Goal: Task Accomplishment & Management: Complete application form

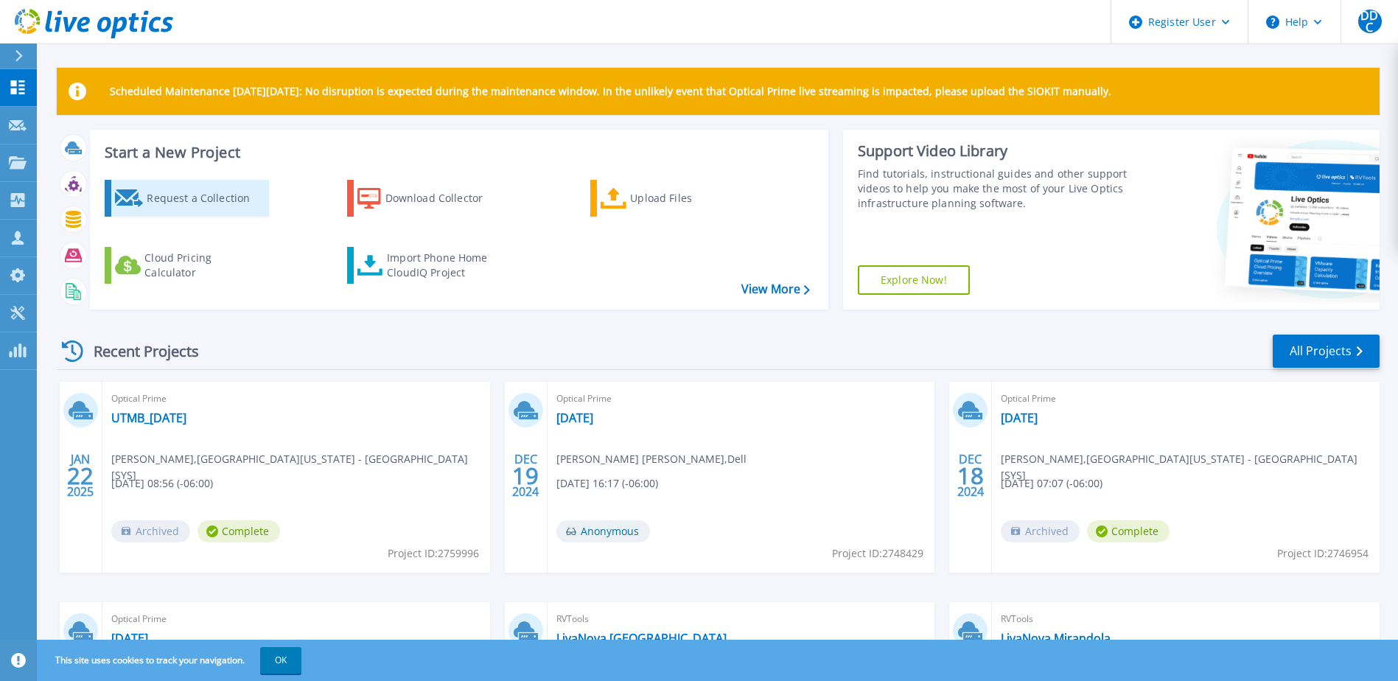
click at [199, 203] on div "Request a Collection" at bounding box center [206, 197] width 118 height 29
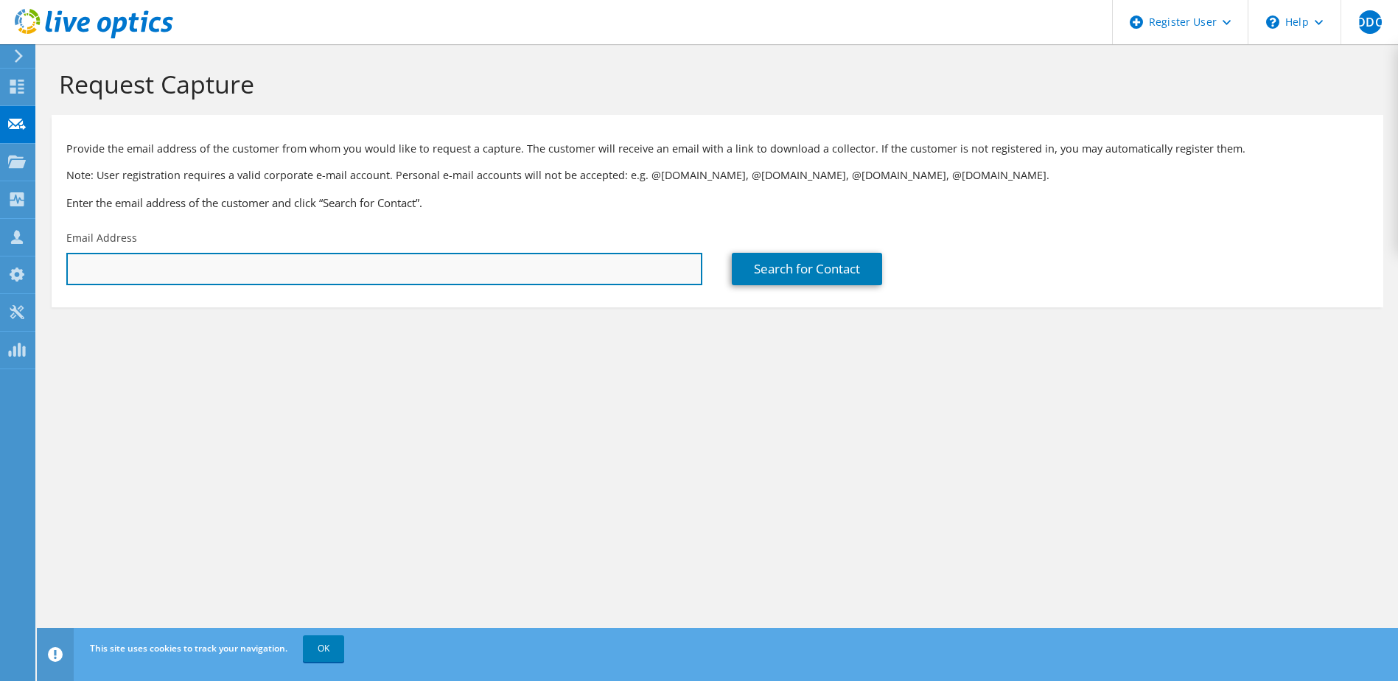
click at [186, 265] on input "text" at bounding box center [384, 269] width 636 height 32
paste input "[PERSON_NAME][EMAIL_ADDRESS][PERSON_NAME][DOMAIN_NAME]"
type input "[PERSON_NAME][EMAIL_ADDRESS][PERSON_NAME][DOMAIN_NAME]"
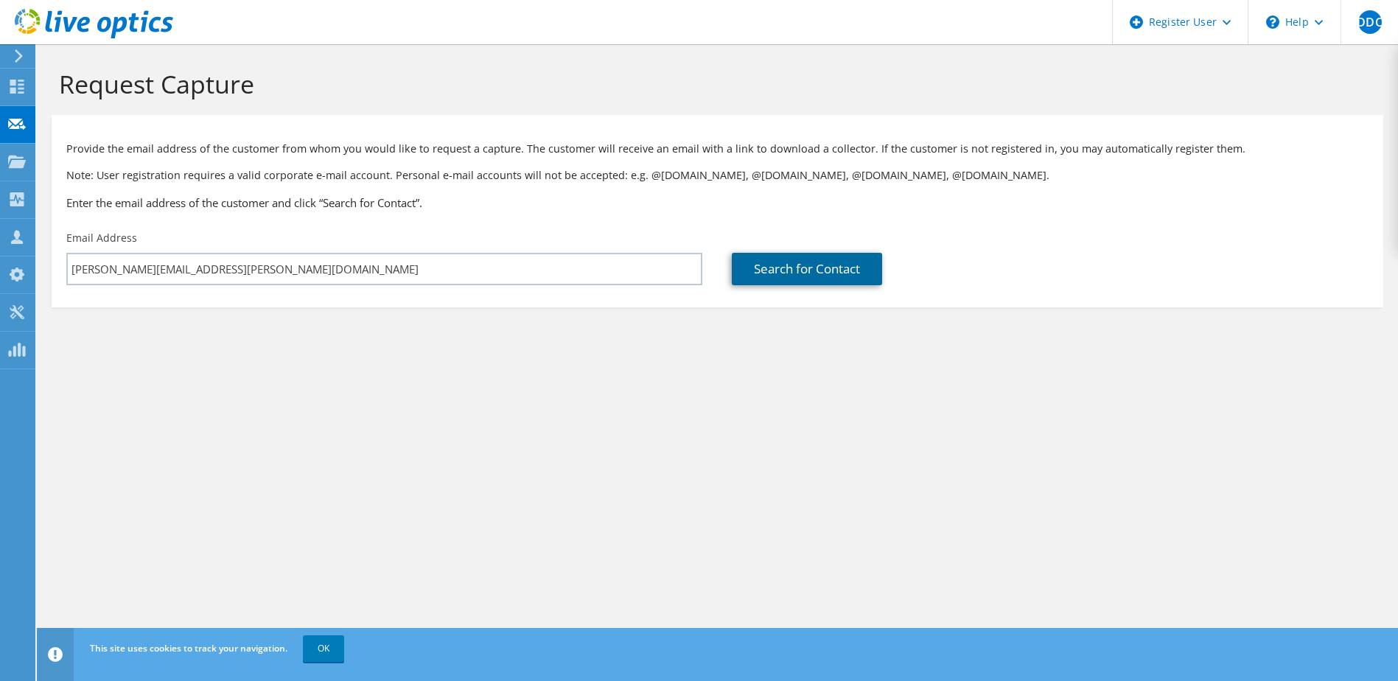
click at [807, 263] on link "Search for Contact" at bounding box center [807, 269] width 150 height 32
type input "[GEOGRAPHIC_DATA][US_STATE] AT [GEOGRAPHIC_DATA] [HOSP]"
type input "[PERSON_NAME]"
type input "[GEOGRAPHIC_DATA]"
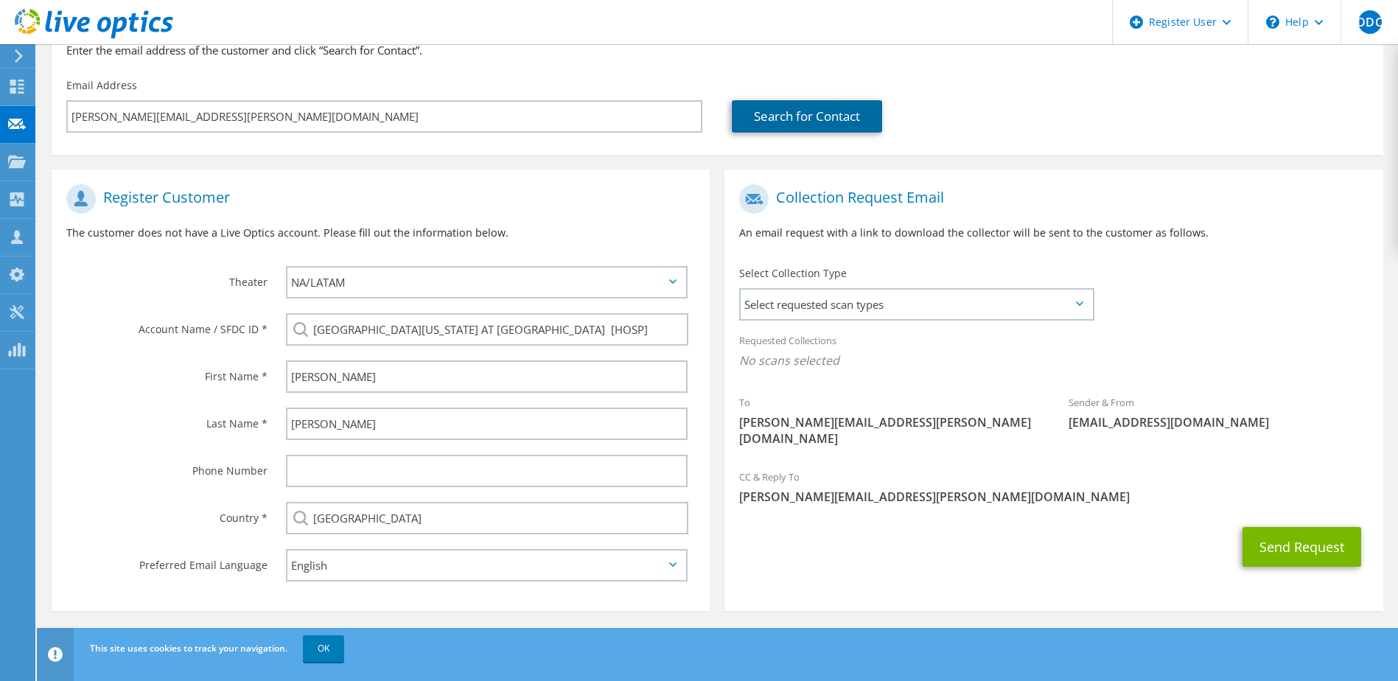
scroll to position [156, 0]
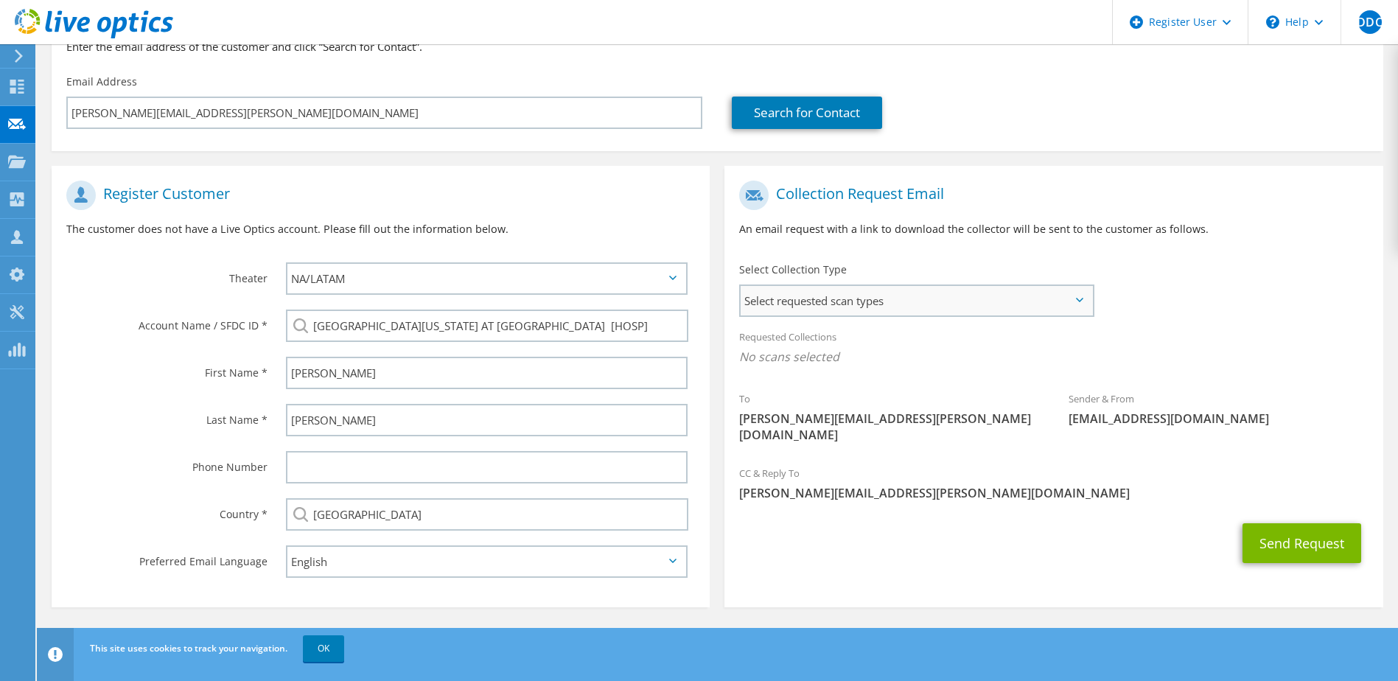
click at [1088, 305] on span "Select requested scan types" at bounding box center [915, 300] width 351 height 29
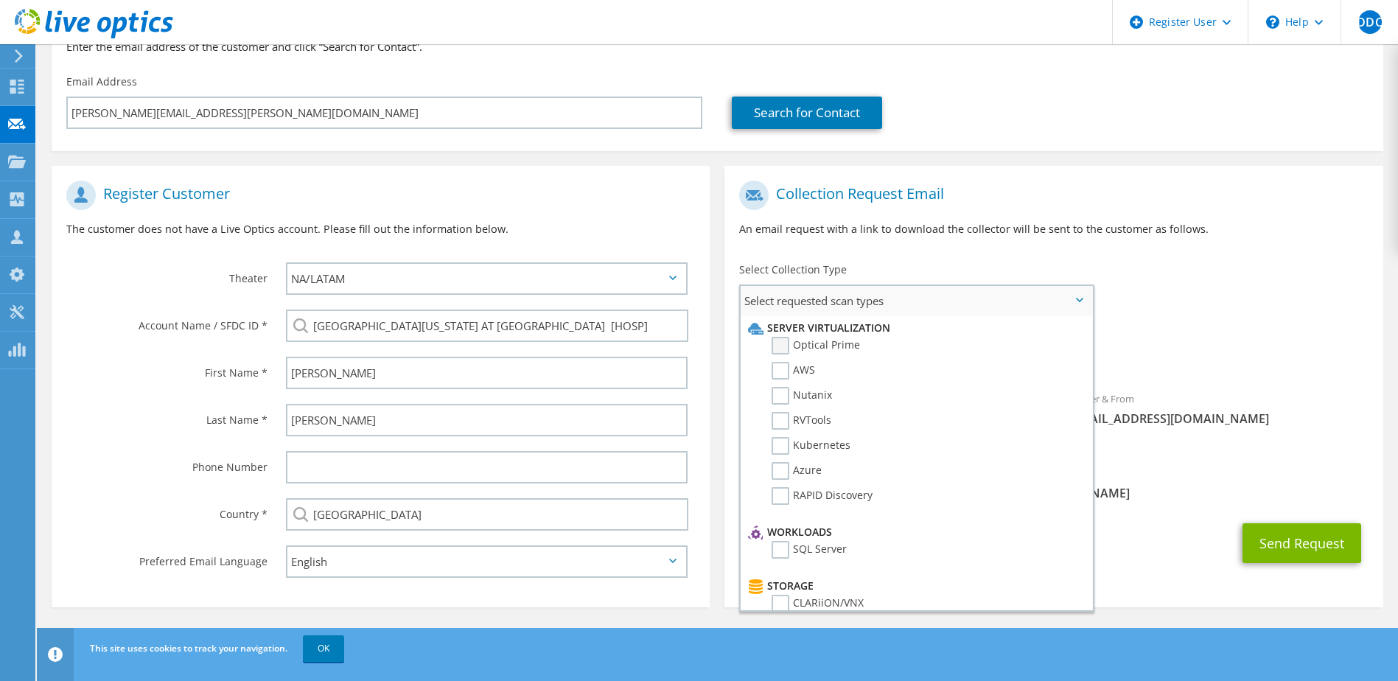
click at [785, 342] on label "Optical Prime" at bounding box center [815, 346] width 88 height 18
click at [0, 0] on input "Optical Prime" at bounding box center [0, 0] width 0 height 0
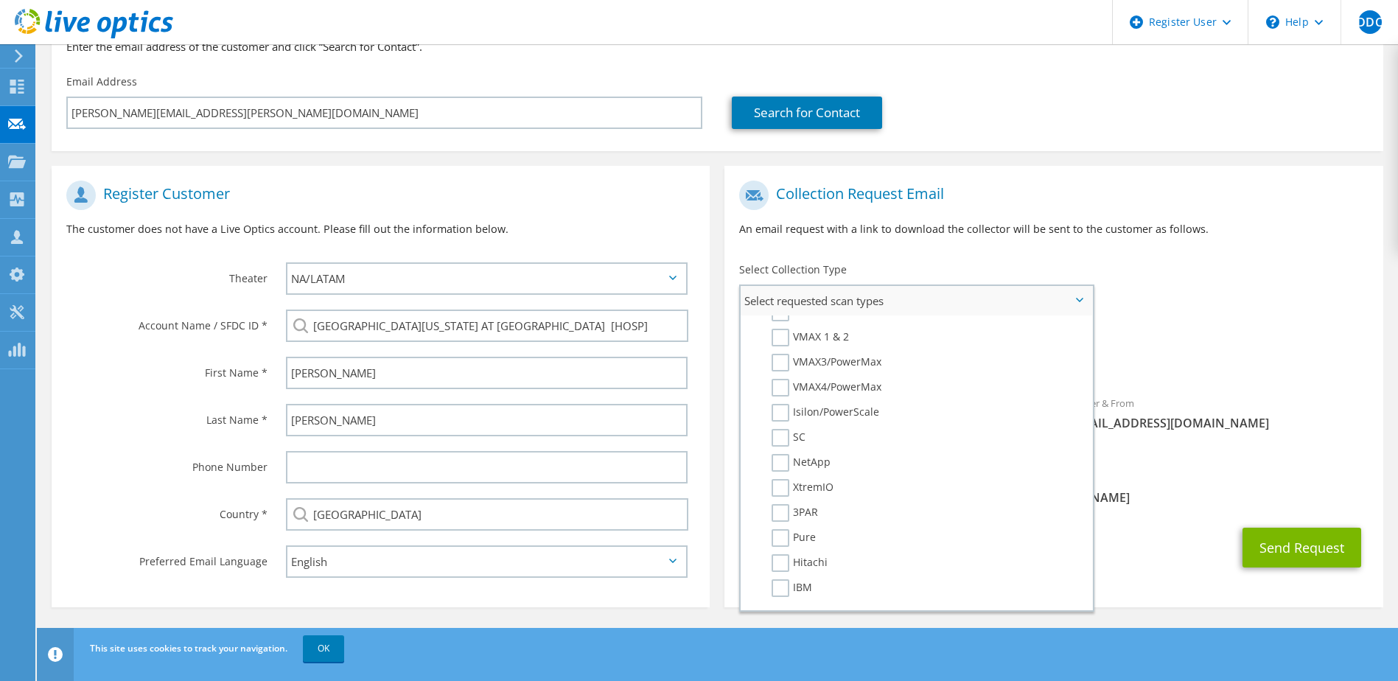
scroll to position [339, 0]
click at [782, 539] on label "Pure" at bounding box center [793, 540] width 44 height 18
click at [0, 0] on input "Pure" at bounding box center [0, 0] width 0 height 0
click at [1082, 301] on icon at bounding box center [1079, 300] width 7 height 4
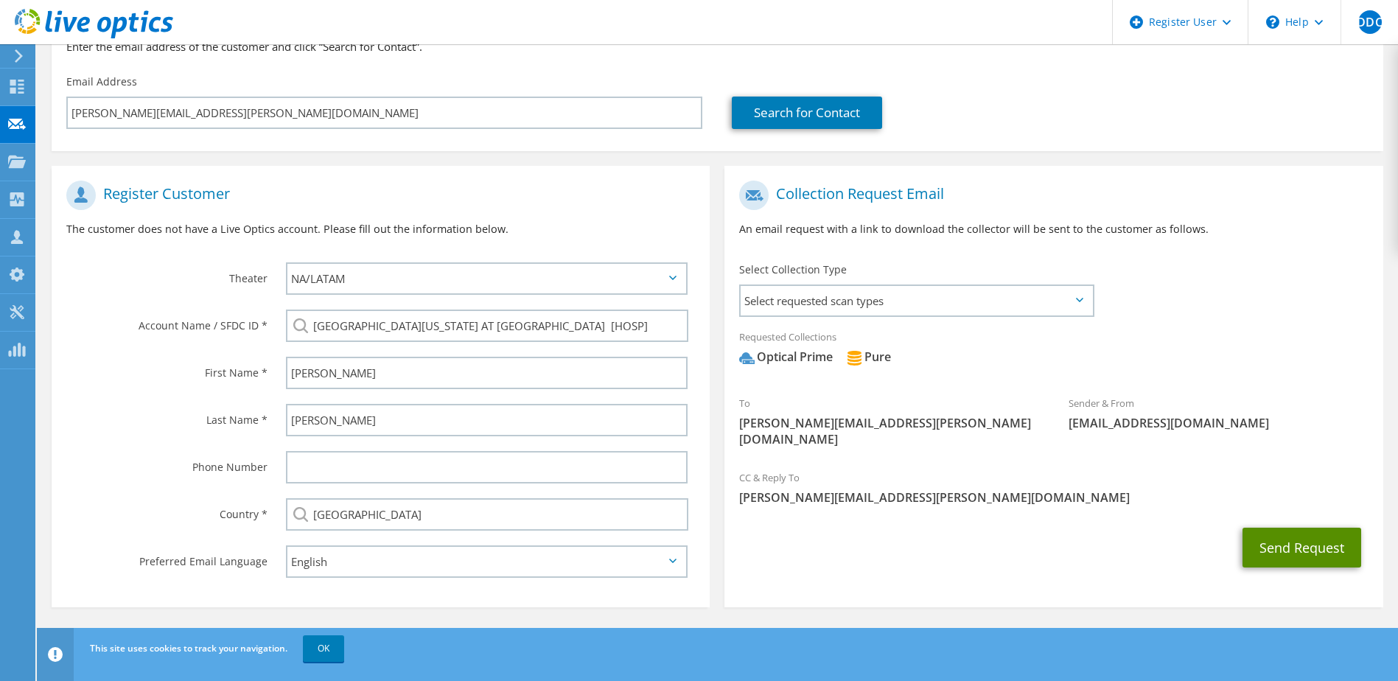
click at [1293, 527] on button "Send Request" at bounding box center [1301, 547] width 119 height 40
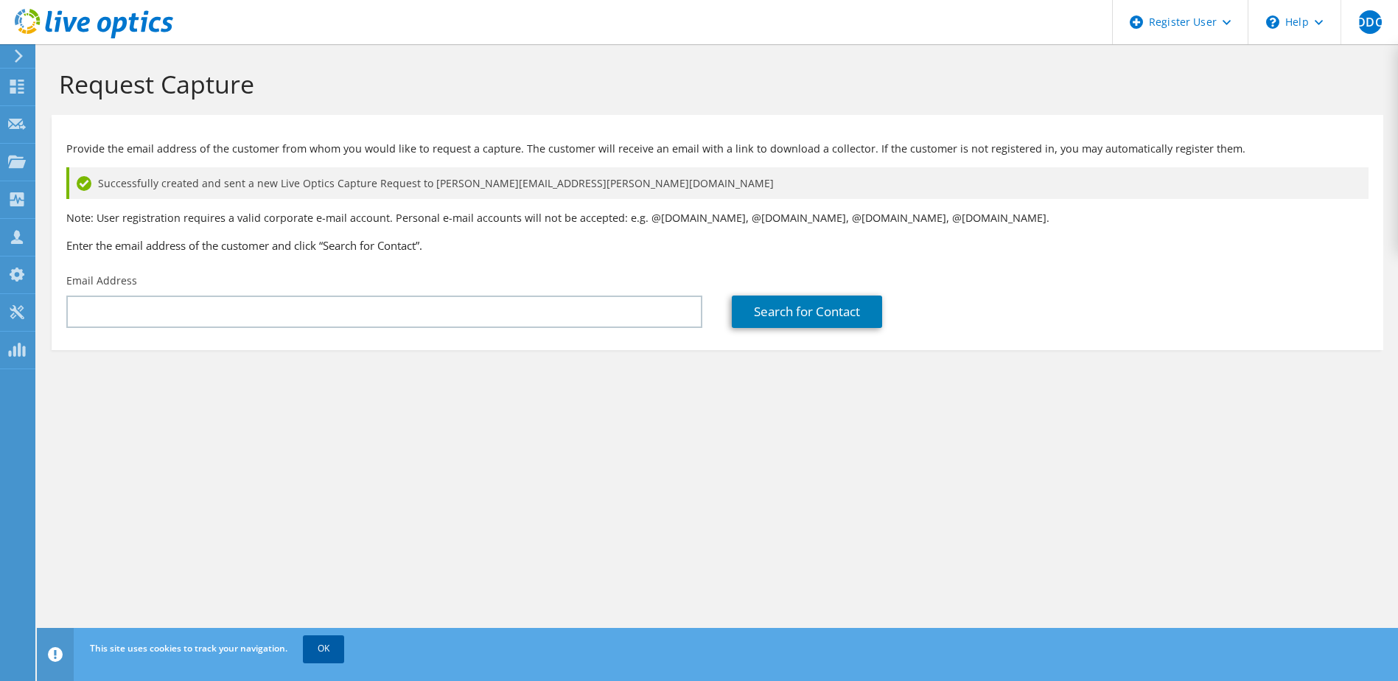
click at [314, 654] on link "OK" at bounding box center [323, 648] width 41 height 27
